Goal: Information Seeking & Learning: Learn about a topic

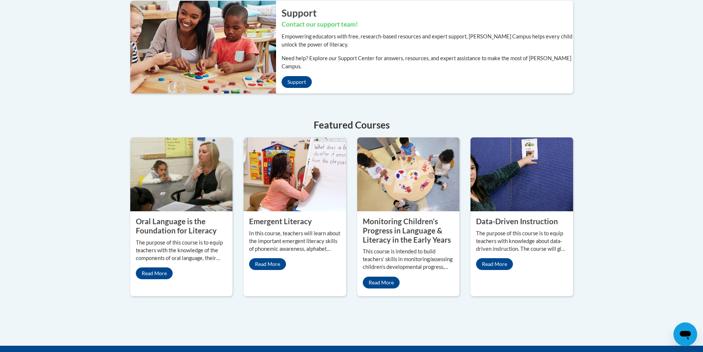
scroll to position [258, 0]
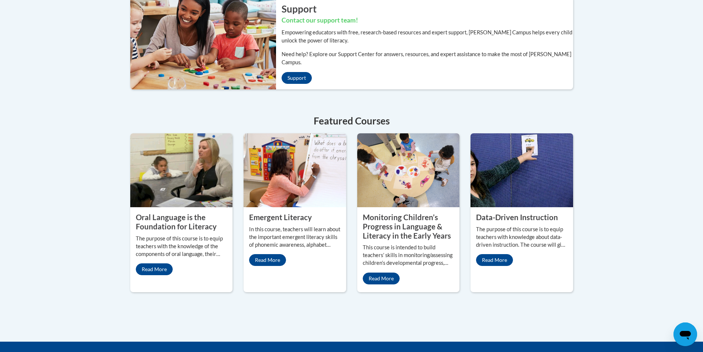
click at [192, 25] on img at bounding box center [200, 43] width 151 height 92
click at [193, 25] on img at bounding box center [200, 43] width 151 height 92
drag, startPoint x: 281, startPoint y: 68, endPoint x: 288, endPoint y: 68, distance: 6.6
click at [282, 72] on link "Support" at bounding box center [296, 78] width 30 height 12
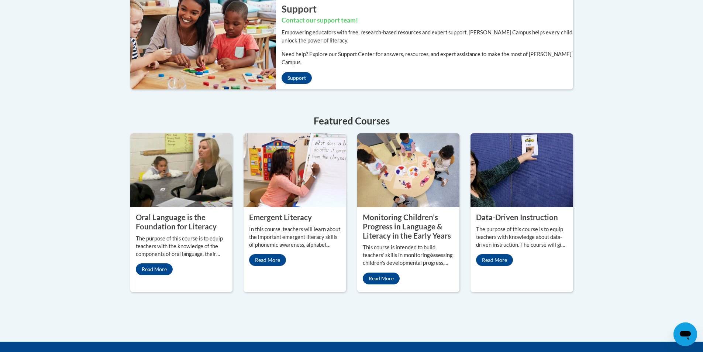
click at [293, 142] on img at bounding box center [294, 170] width 103 height 74
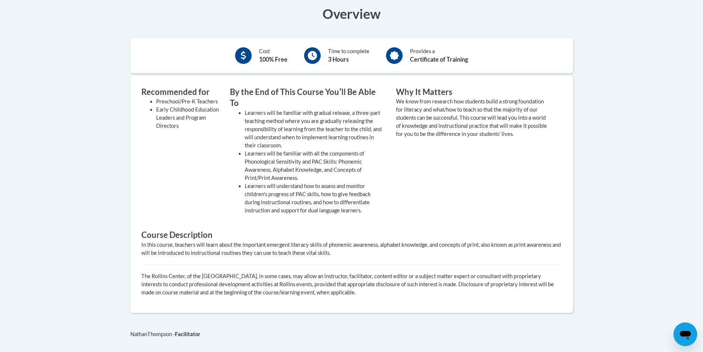
scroll to position [235, 0]
click at [695, 136] on body "This site uses cookies to help improve your learning experience. By continuing …" at bounding box center [351, 144] width 703 height 759
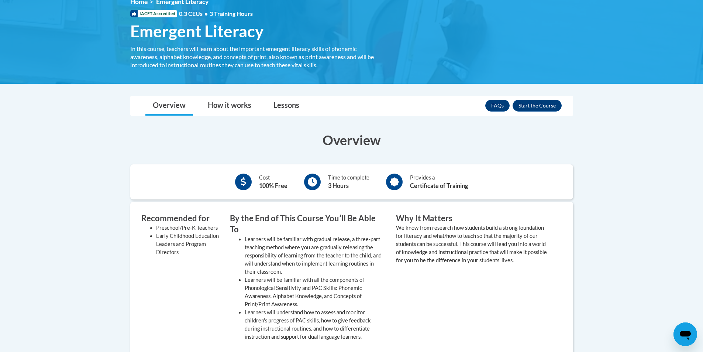
scroll to position [104, 0]
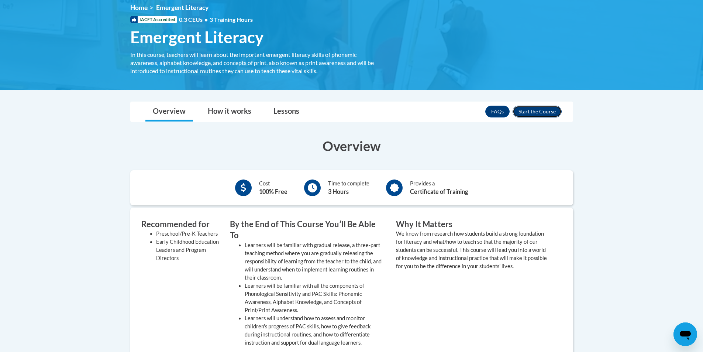
click at [540, 110] on button "Enroll" at bounding box center [536, 111] width 49 height 12
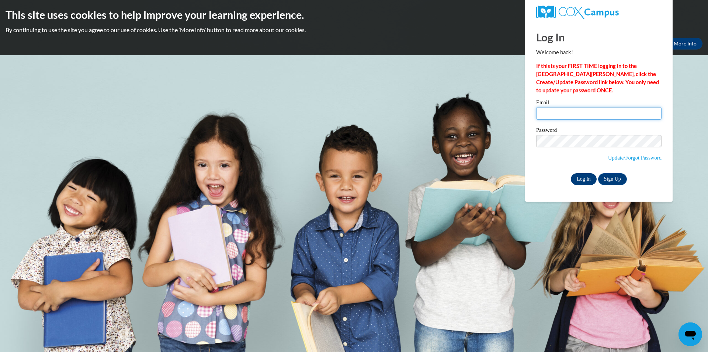
type input "[EMAIL_ADDRESS][DOMAIN_NAME]"
click at [587, 178] on input "Log In" at bounding box center [584, 179] width 26 height 12
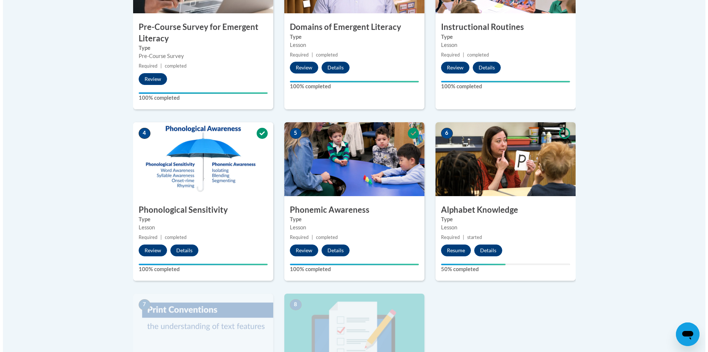
scroll to position [307, 0]
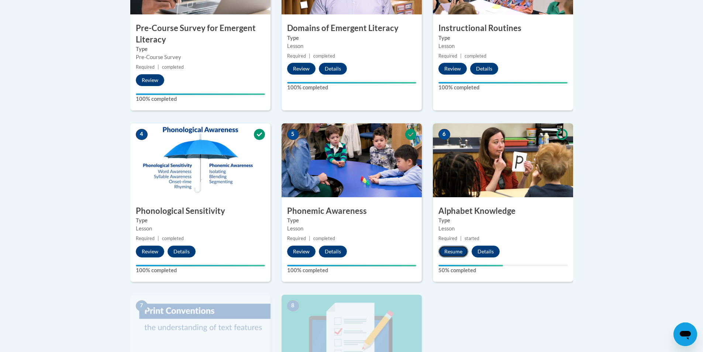
click at [457, 251] on button "Resume" at bounding box center [453, 251] width 30 height 12
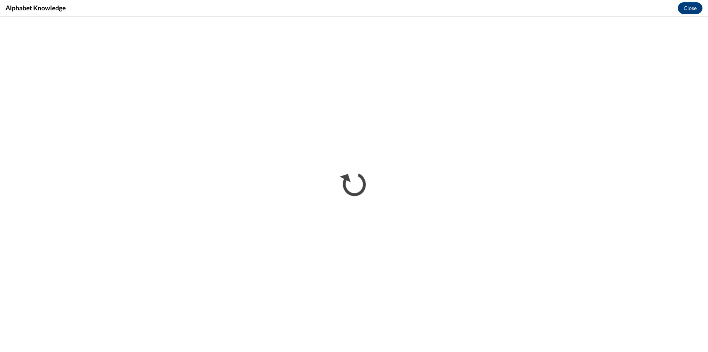
scroll to position [0, 0]
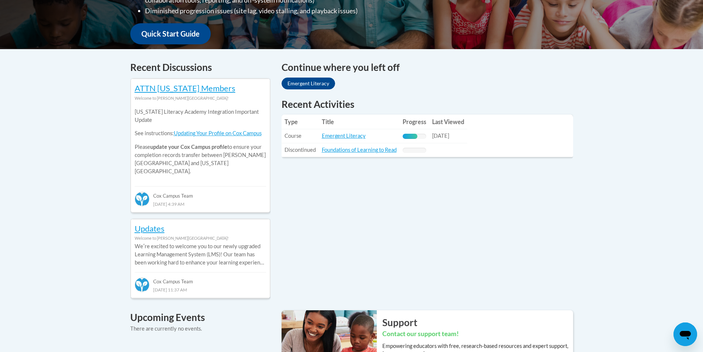
scroll to position [266, 0]
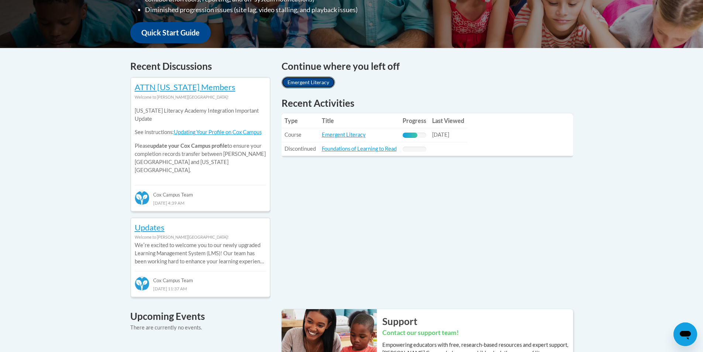
click at [324, 83] on link "Emergent Literacy" at bounding box center [307, 82] width 53 height 12
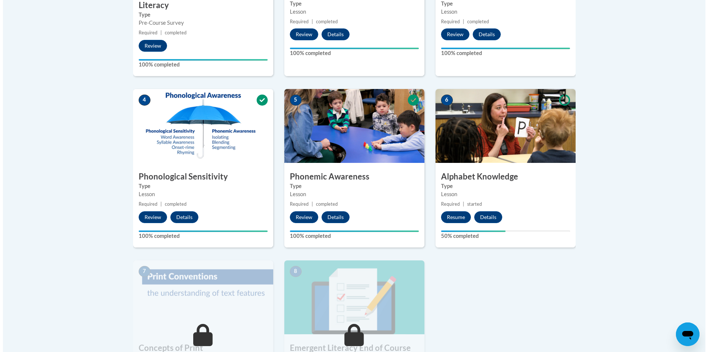
scroll to position [340, 0]
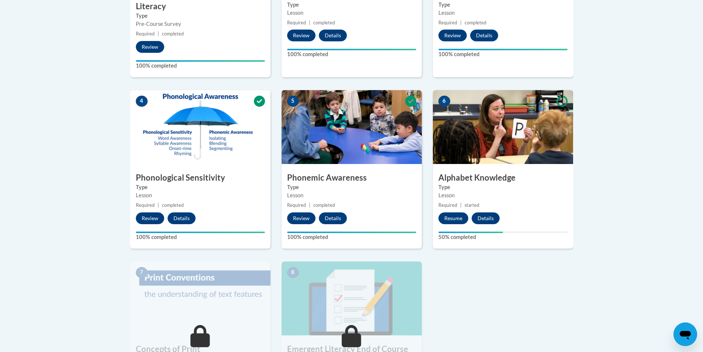
click at [492, 132] on img at bounding box center [503, 127] width 140 height 74
click at [460, 219] on button "Resume" at bounding box center [453, 218] width 30 height 12
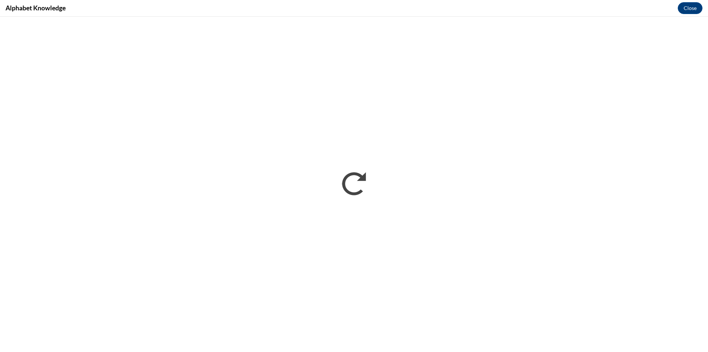
scroll to position [0, 0]
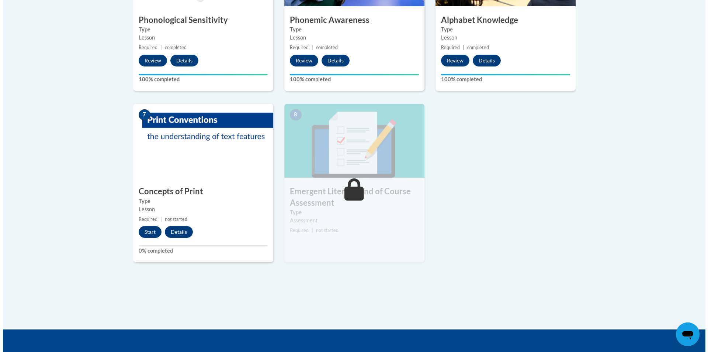
scroll to position [512, 0]
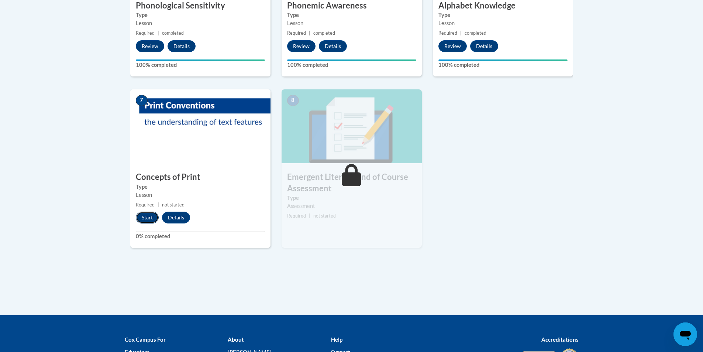
click at [148, 218] on button "Start" at bounding box center [147, 217] width 23 height 12
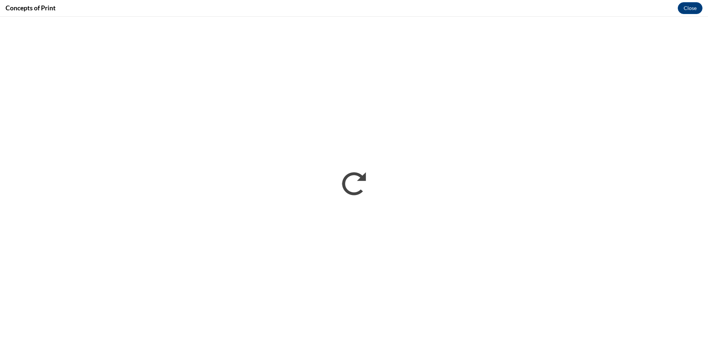
scroll to position [0, 0]
